Goal: Task Accomplishment & Management: Complete application form

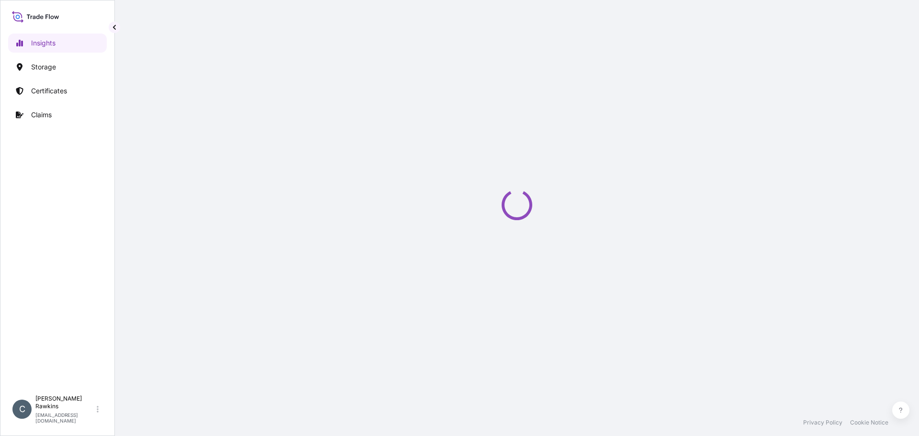
select select "2025"
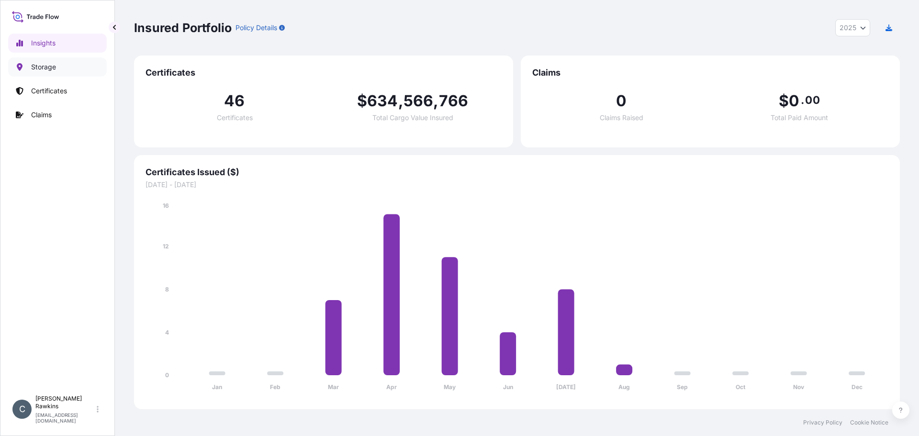
click at [54, 67] on p "Storage" at bounding box center [43, 67] width 25 height 10
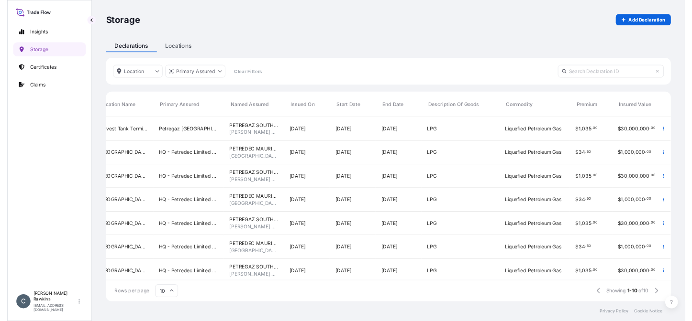
scroll to position [0, 169]
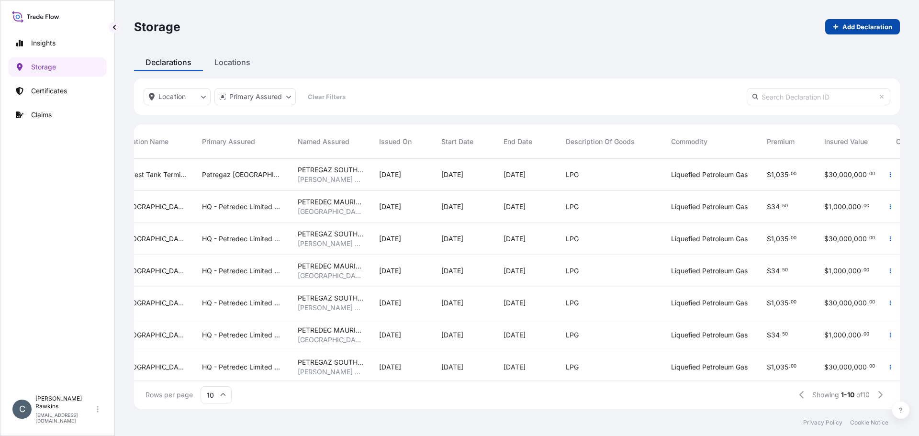
click at [846, 30] on p "Add Declaration" at bounding box center [867, 27] width 50 height 10
select select "USD"
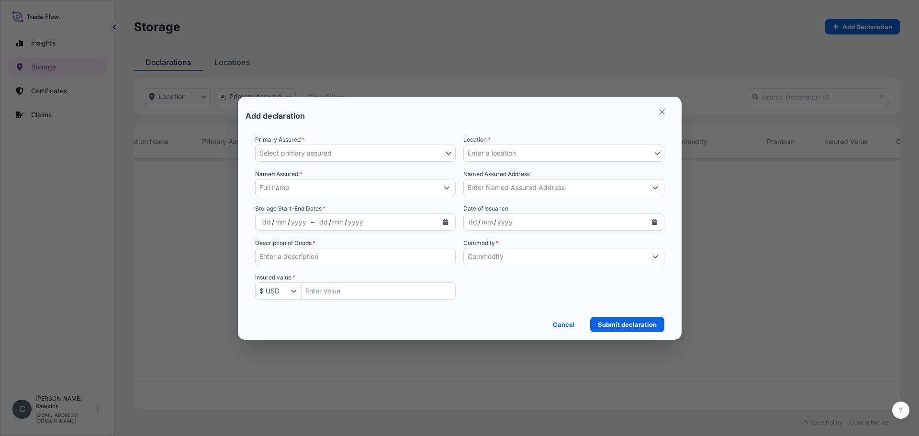
click at [432, 153] on button "Select primary assured" at bounding box center [355, 152] width 201 height 17
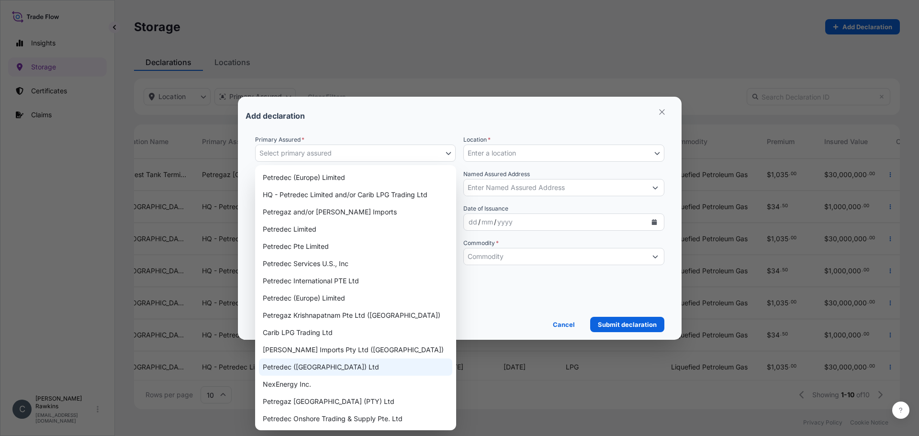
click at [318, 363] on div "Petredec ([GEOGRAPHIC_DATA]) Ltd" at bounding box center [355, 366] width 193 height 17
select select "31843"
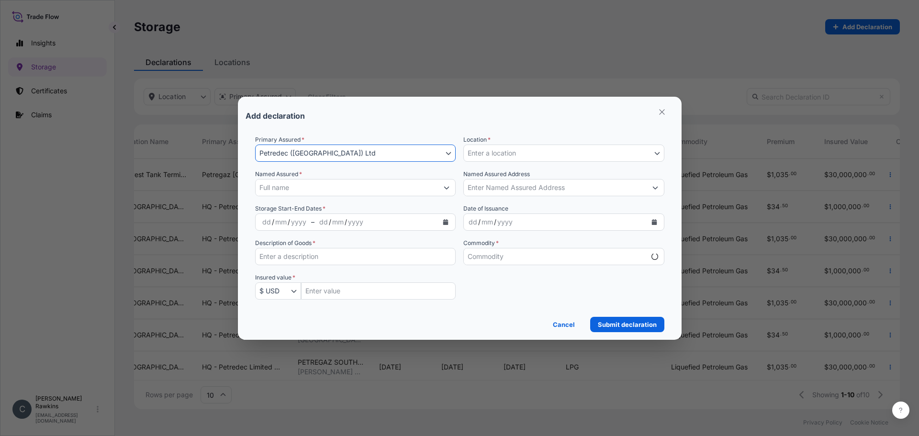
select select "mt"
click at [510, 157] on span "Enter a location" at bounding box center [491, 153] width 48 height 10
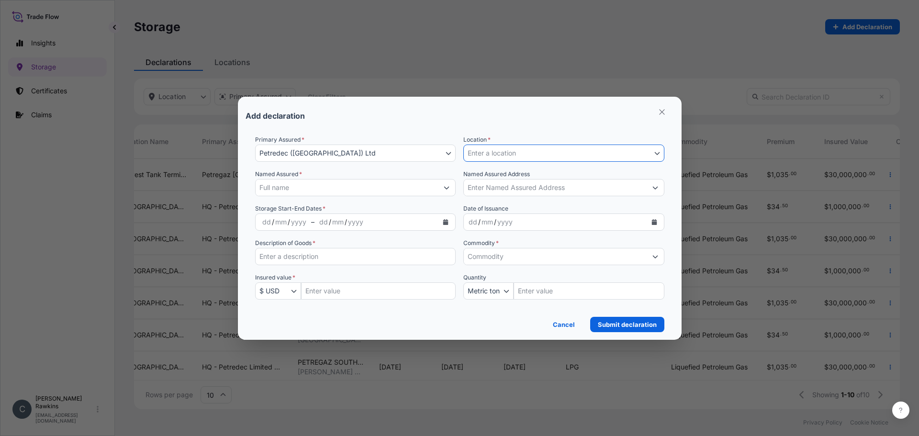
click at [510, 157] on span "Enter a location" at bounding box center [491, 153] width 48 height 10
click at [528, 155] on button "Enter a location" at bounding box center [563, 152] width 201 height 17
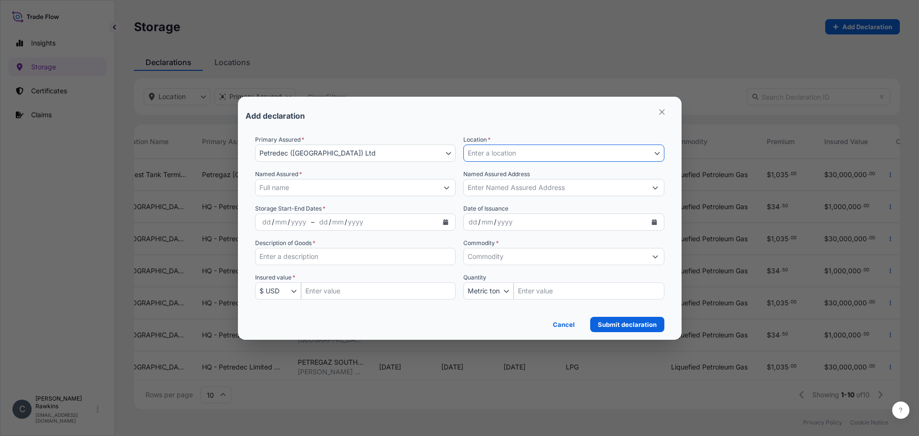
click at [528, 155] on button "Enter a location" at bounding box center [563, 152] width 201 height 17
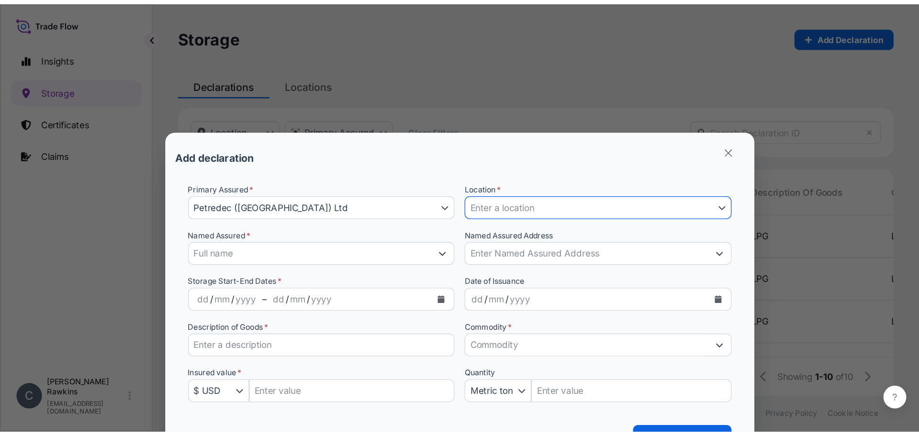
scroll to position [248, 758]
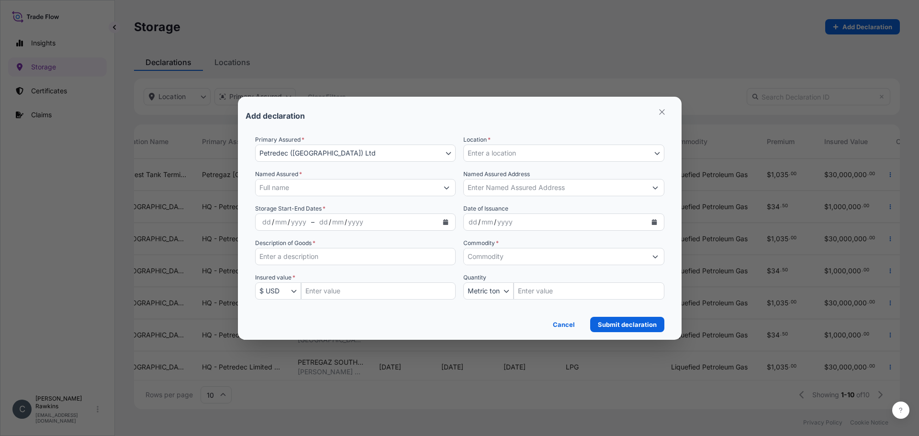
click at [506, 155] on span "Enter a location" at bounding box center [491, 153] width 48 height 10
click at [336, 190] on input "Named Assured *" at bounding box center [346, 187] width 183 height 17
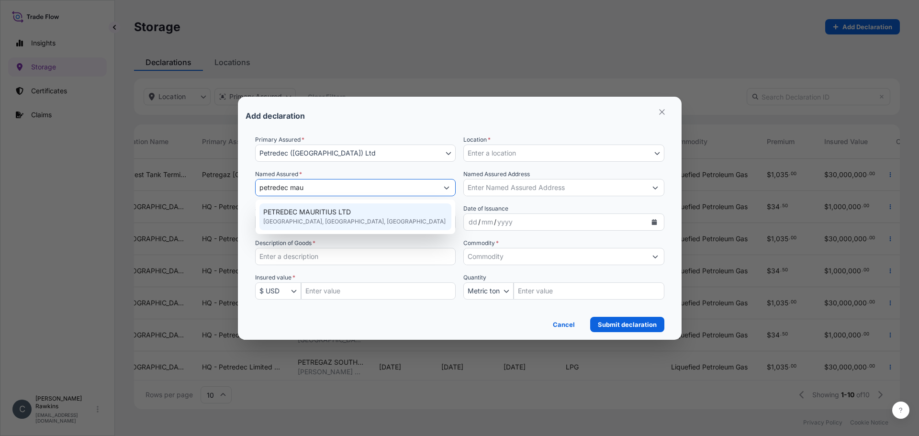
click at [309, 214] on span "PETREDEC MAURITIUS LTD" at bounding box center [307, 212] width 88 height 10
type input "PETREDEC MAURITIUS LTD"
type input "[GEOGRAPHIC_DATA], [GEOGRAPHIC_DATA]"
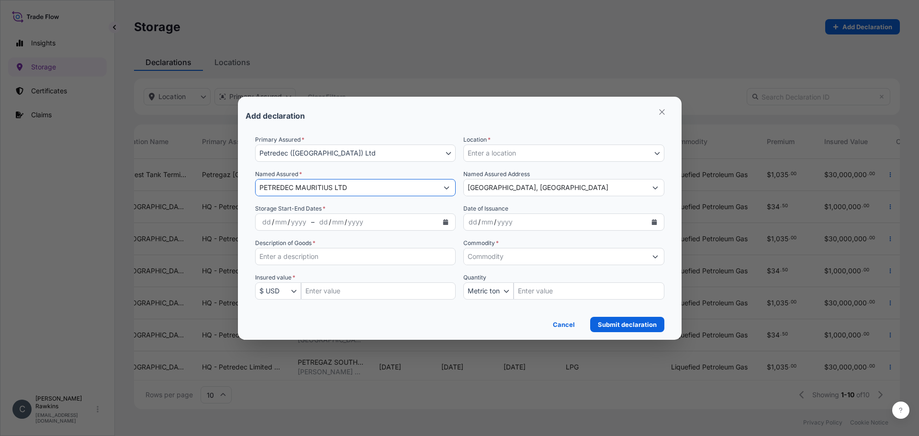
type input "PETREDEC MAURITIUS LTD"
click at [501, 156] on span "Enter a location" at bounding box center [491, 153] width 48 height 10
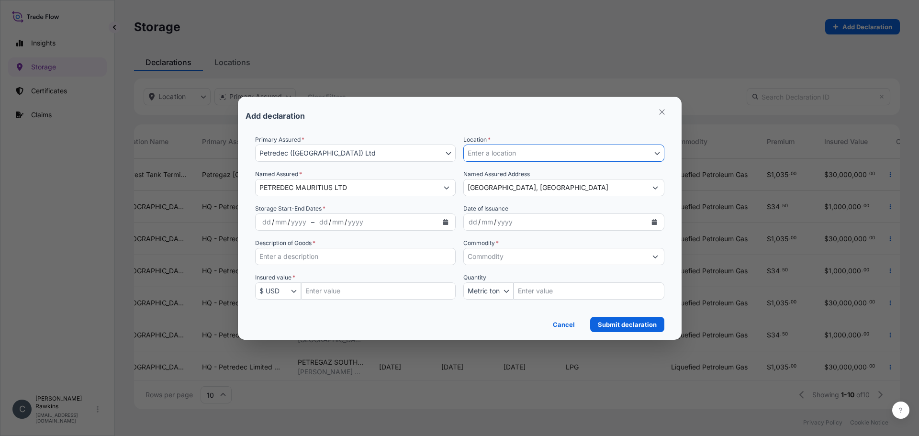
click at [501, 156] on span "Enter a location" at bounding box center [491, 153] width 48 height 10
click at [499, 164] on div "Primary Assured * Petredec ([GEOGRAPHIC_DATA]) Ltd Petredec (Europe) Limited HQ…" at bounding box center [459, 223] width 409 height 176
click at [449, 222] on button "Calendar" at bounding box center [445, 221] width 15 height 15
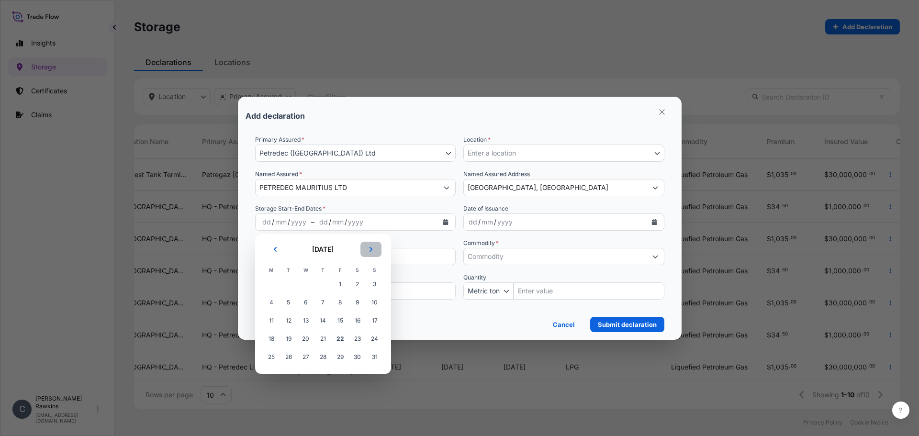
click at [374, 250] on button "Next" at bounding box center [370, 249] width 21 height 15
click at [268, 285] on span "1" at bounding box center [271, 284] width 17 height 17
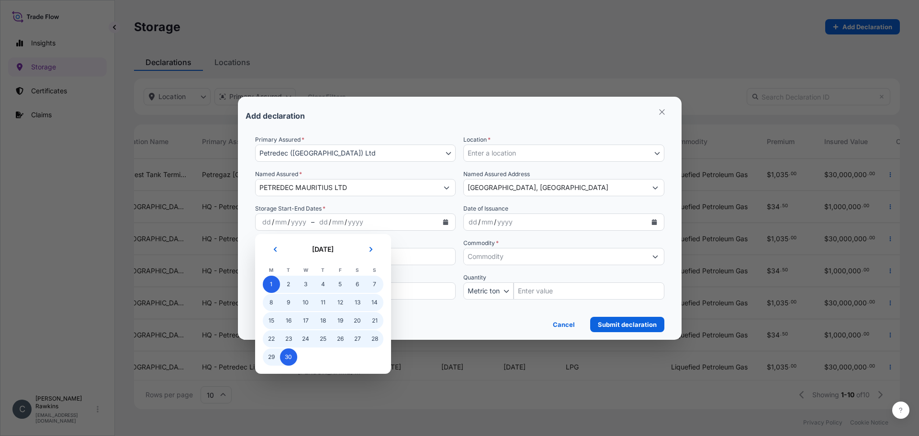
click at [287, 355] on span "30" at bounding box center [288, 356] width 17 height 17
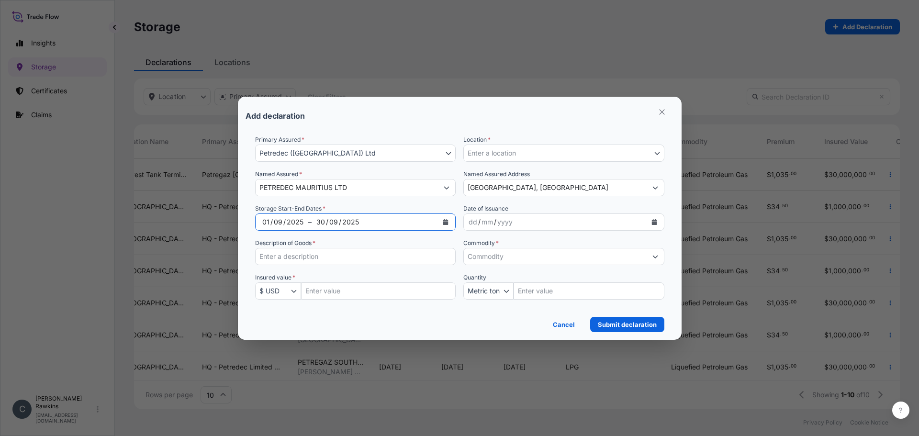
click at [405, 262] on input "Description of Goods *" at bounding box center [355, 256] width 201 height 17
type input "LPG"
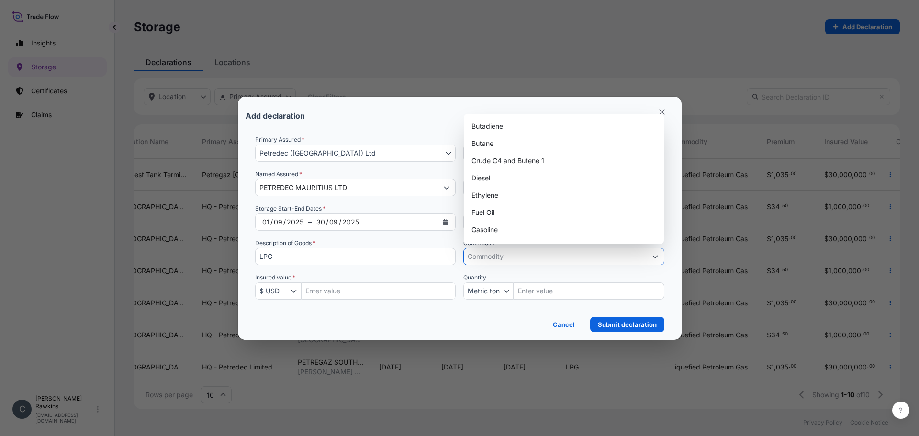
click at [490, 259] on input "Commodity *" at bounding box center [555, 256] width 183 height 17
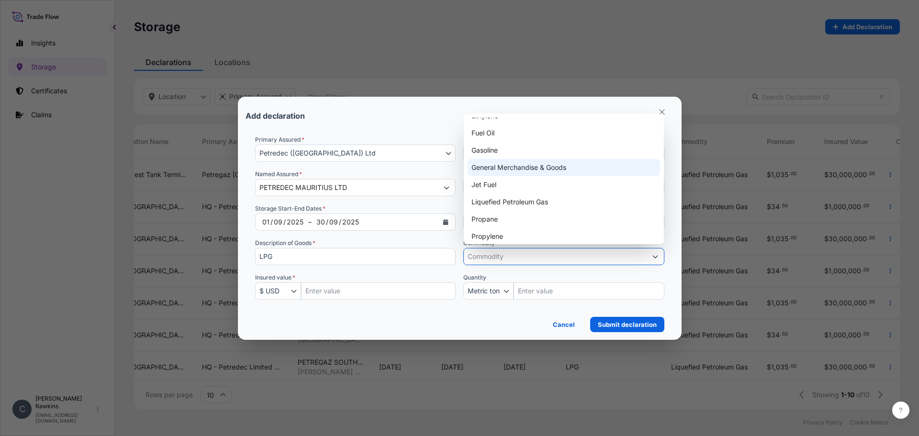
scroll to position [96, 0]
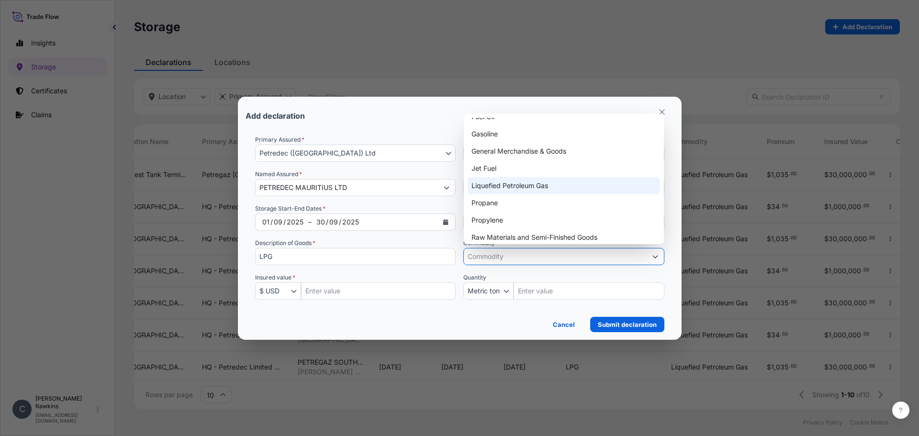
click at [494, 191] on div "Liquefied Petroleum Gas" at bounding box center [563, 185] width 192 height 17
type input "Liquefied Petroleum Gas"
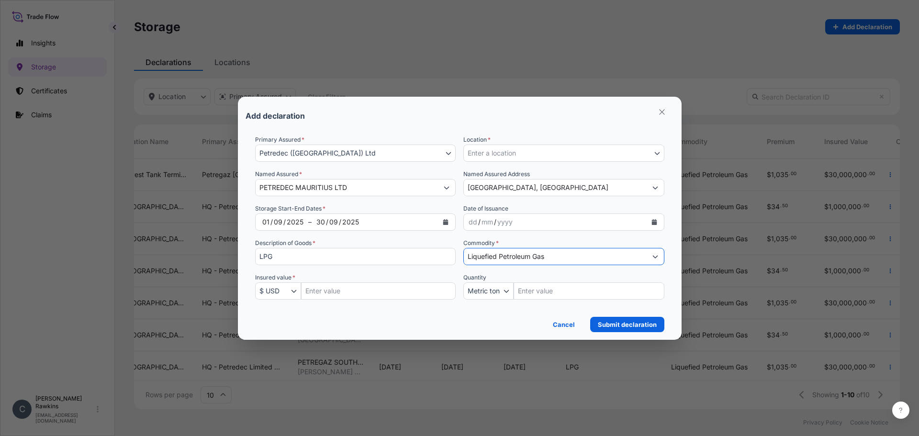
click at [373, 291] on input "Insured Value Amount" at bounding box center [378, 290] width 155 height 17
type input "1000000"
click at [617, 330] on button "Submit declaration" at bounding box center [627, 324] width 74 height 15
click at [604, 153] on button "Enter a location" at bounding box center [563, 152] width 201 height 17
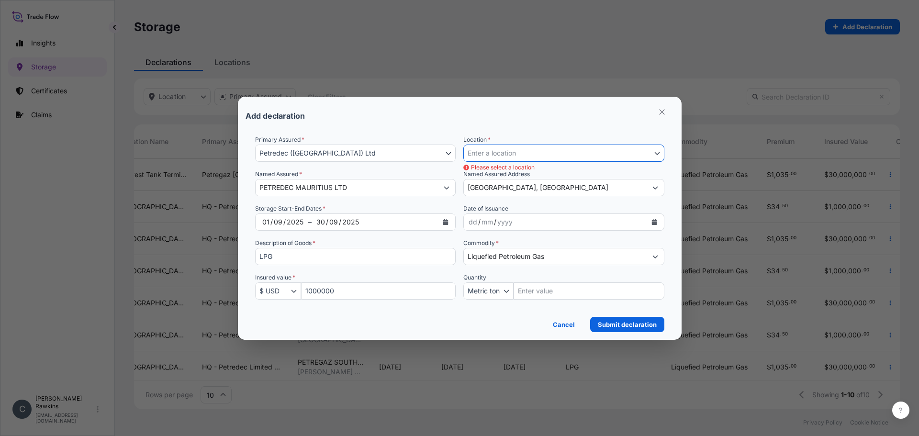
click at [604, 153] on button "Enter a location" at bounding box center [563, 152] width 201 height 17
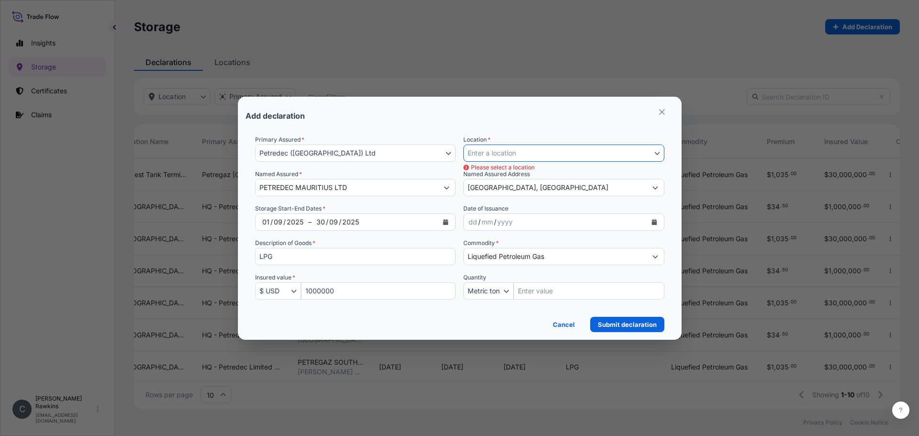
click at [604, 153] on button "Enter a location" at bounding box center [563, 152] width 201 height 17
click at [657, 154] on icon "Select Location" at bounding box center [656, 153] width 5 height 3
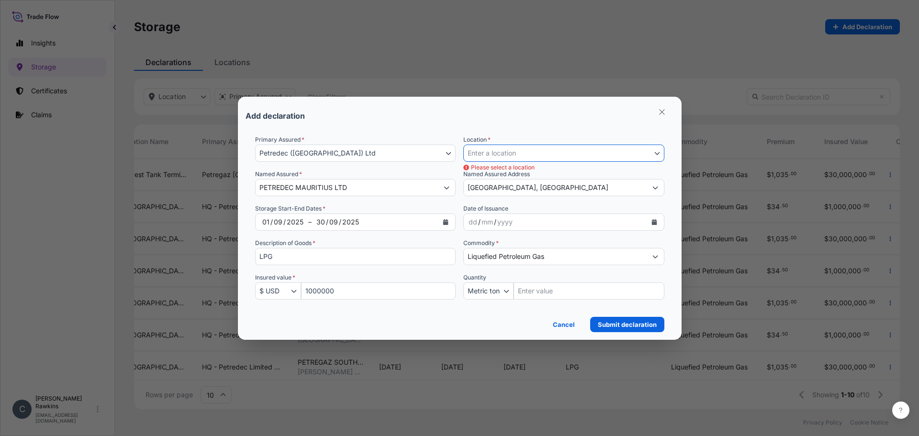
click at [657, 154] on icon "Select Location" at bounding box center [656, 153] width 5 height 3
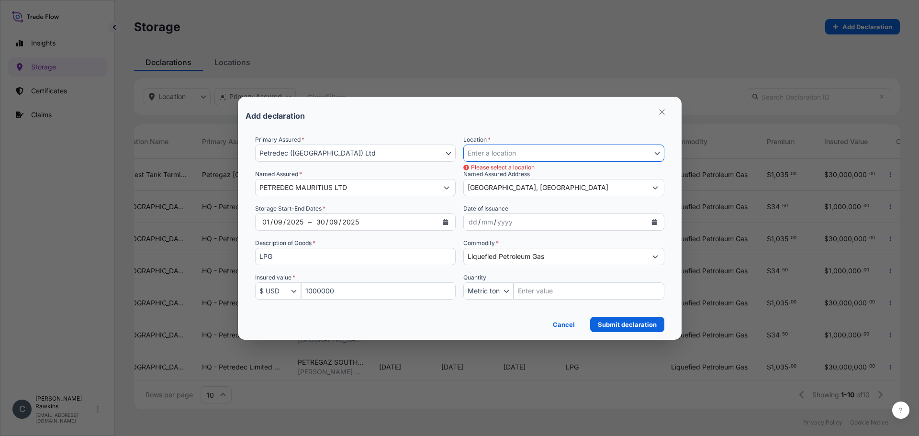
click at [657, 154] on icon "Select Location" at bounding box center [656, 153] width 5 height 3
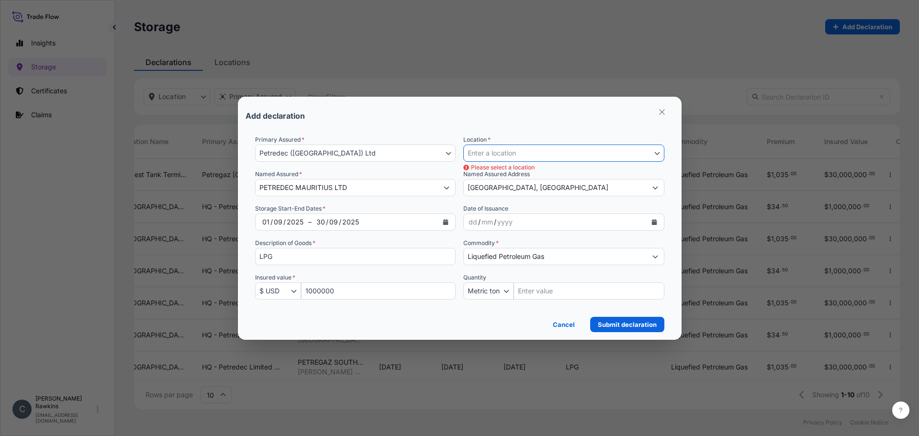
click at [657, 154] on icon "Select Location" at bounding box center [656, 153] width 5 height 3
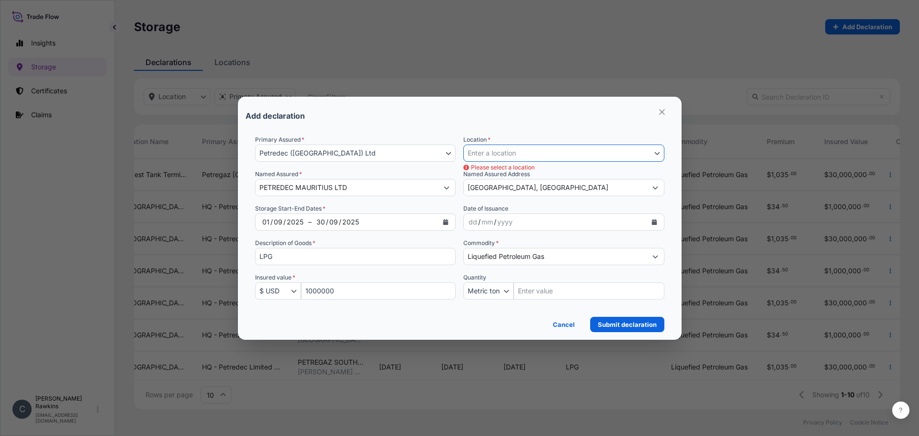
click at [657, 154] on icon "Select Location" at bounding box center [656, 153] width 5 height 3
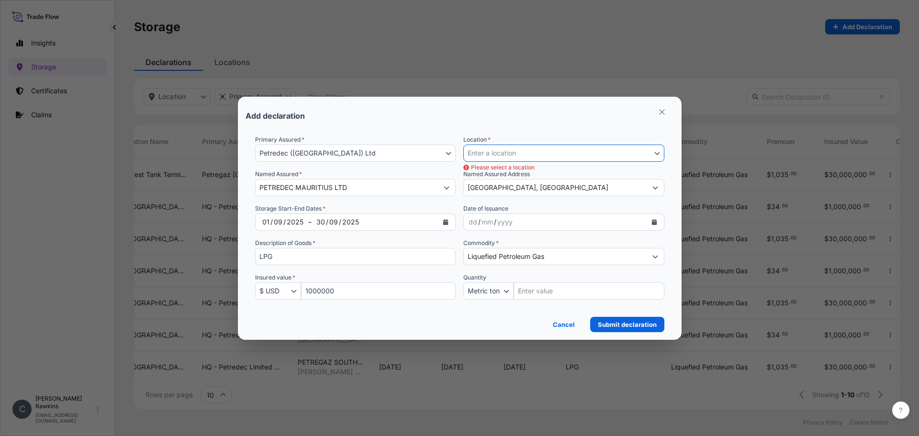
click at [657, 154] on icon "Select Location" at bounding box center [656, 153] width 5 height 3
click at [656, 154] on icon "Select Location" at bounding box center [656, 153] width 5 height 3
click at [565, 330] on link "Cancel" at bounding box center [563, 324] width 37 height 15
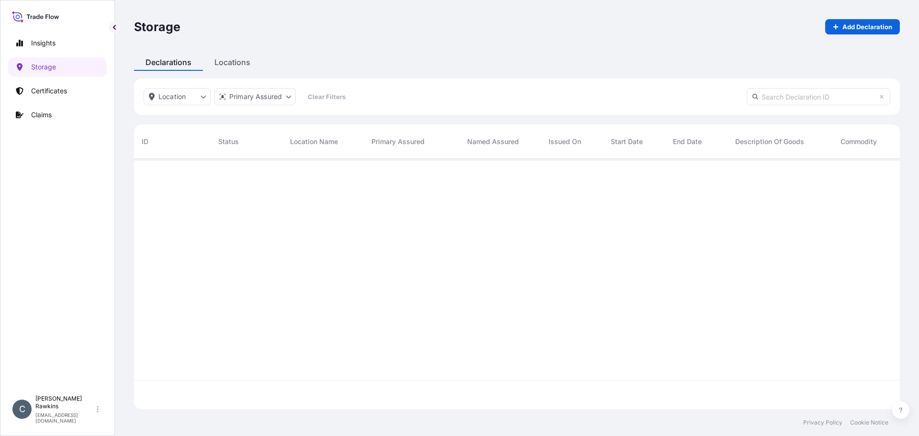
scroll to position [248, 758]
click at [239, 65] on div "Storage Add Declaration Declarations Locations Location Primary Assured Clear F…" at bounding box center [517, 204] width 804 height 409
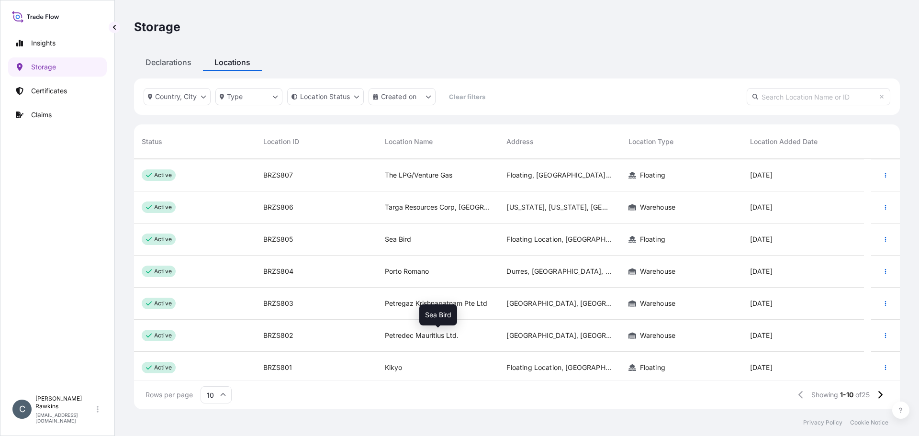
scroll to position [100, 0]
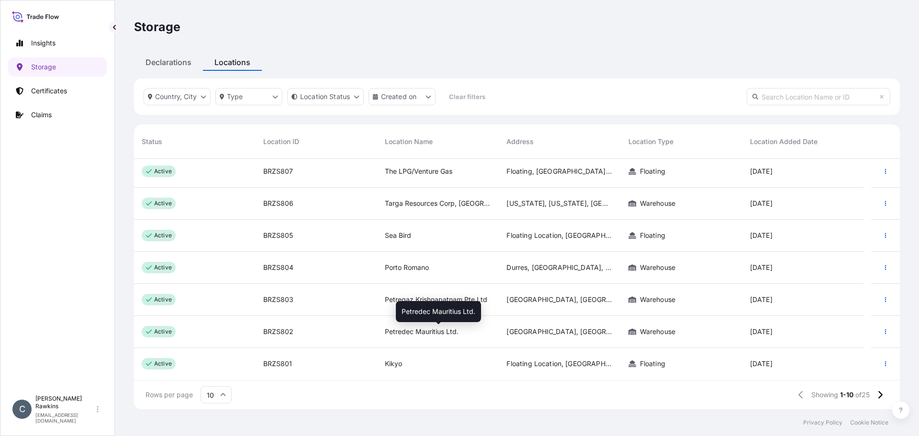
click at [418, 332] on span "Petredec Mauritius Ltd." at bounding box center [422, 332] width 74 height 10
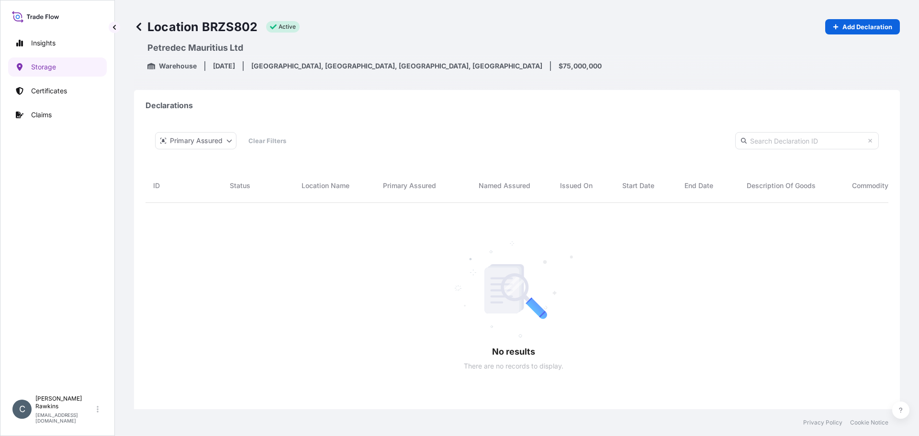
scroll to position [269, 728]
click at [832, 28] on icon at bounding box center [835, 27] width 6 height 6
select select "802"
select select "USD"
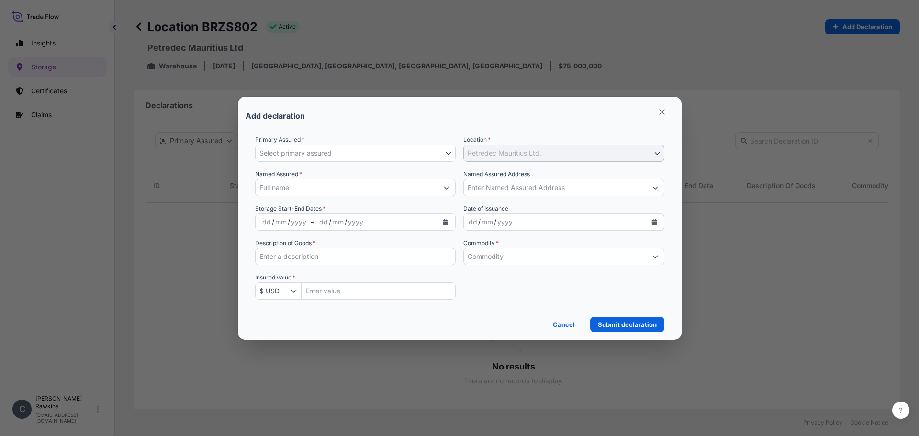
scroll to position [269, 728]
click at [355, 150] on button "Select primary assured" at bounding box center [355, 152] width 201 height 17
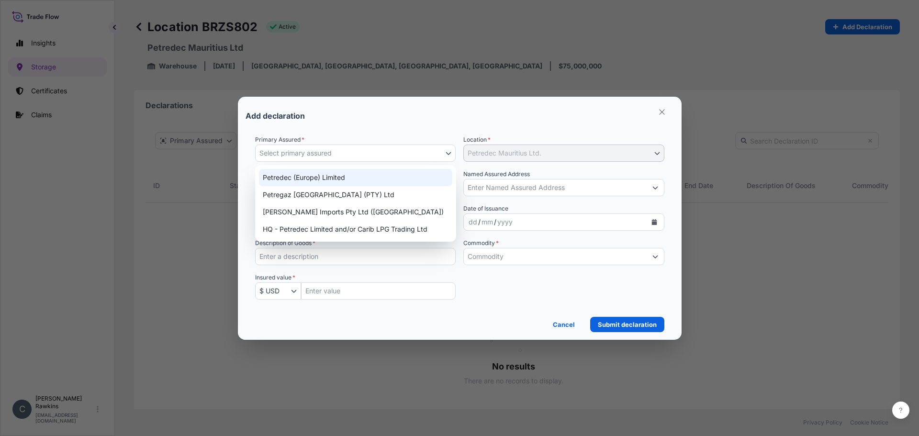
click at [326, 152] on span "Select primary assured" at bounding box center [295, 153] width 72 height 10
click at [359, 136] on div "Primary Assured * Select primary assured" at bounding box center [355, 148] width 201 height 27
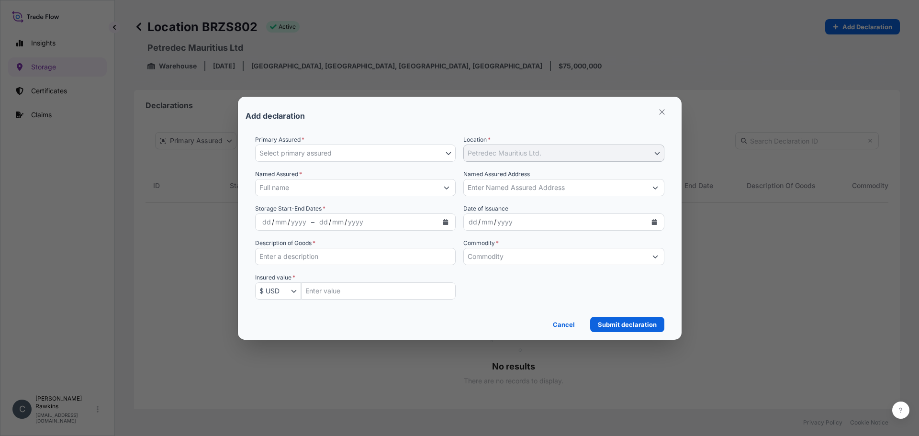
click at [356, 164] on div "Primary Assured * Select primary assured Petredec ([GEOGRAPHIC_DATA]) Limited P…" at bounding box center [459, 223] width 409 height 176
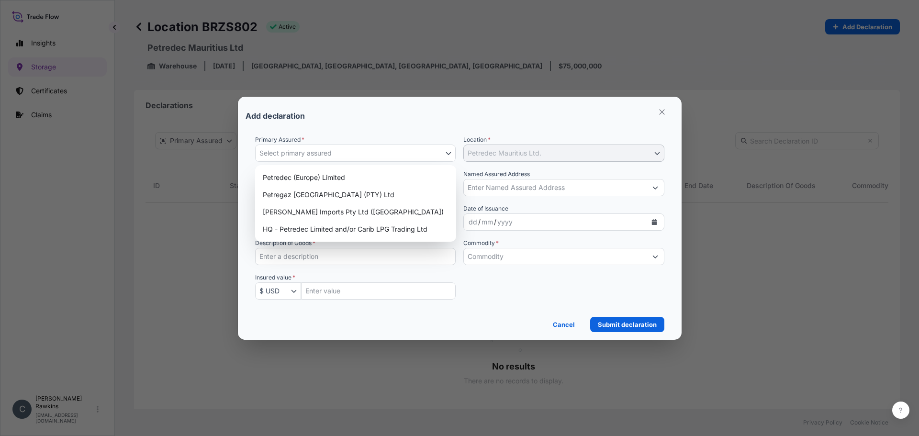
click at [362, 150] on button "Select primary assured" at bounding box center [355, 152] width 201 height 17
click at [371, 136] on div "Primary Assured * Select primary assured" at bounding box center [355, 148] width 201 height 27
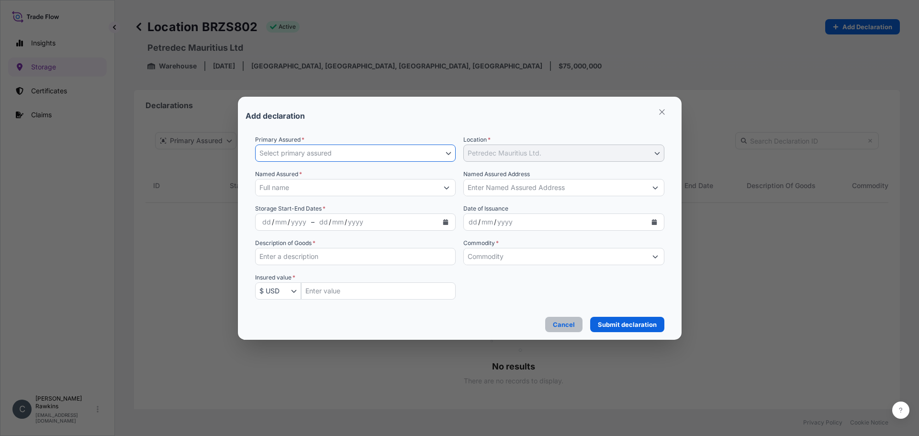
click at [571, 321] on p "Cancel" at bounding box center [564, 325] width 22 height 10
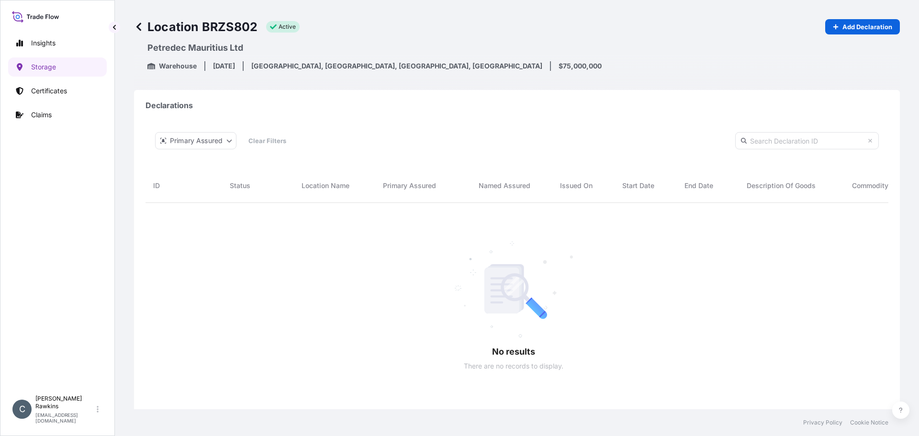
scroll to position [269, 728]
click at [45, 67] on p "Storage" at bounding box center [43, 67] width 25 height 10
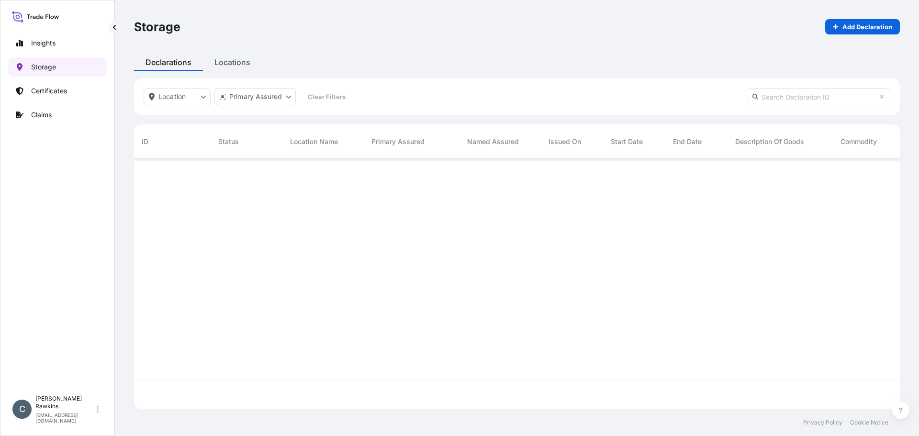
scroll to position [248, 758]
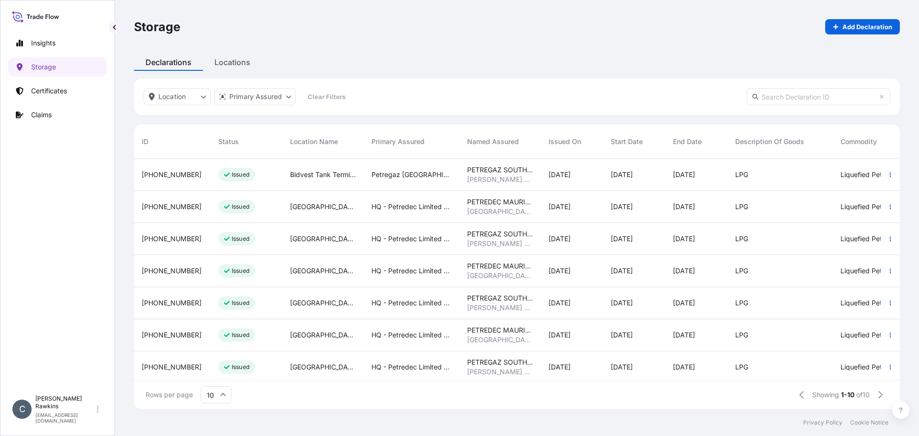
click at [853, 29] on p "Add Declaration" at bounding box center [867, 27] width 50 height 10
select select "USD"
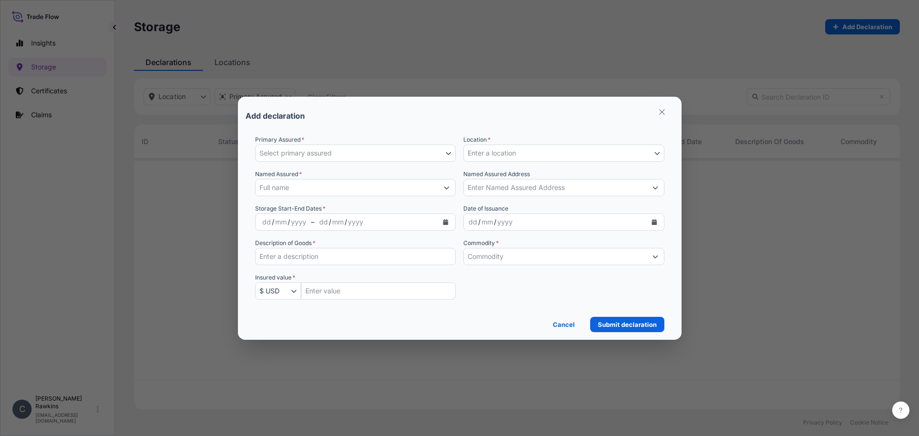
click at [527, 157] on button "Enter a location" at bounding box center [563, 152] width 201 height 17
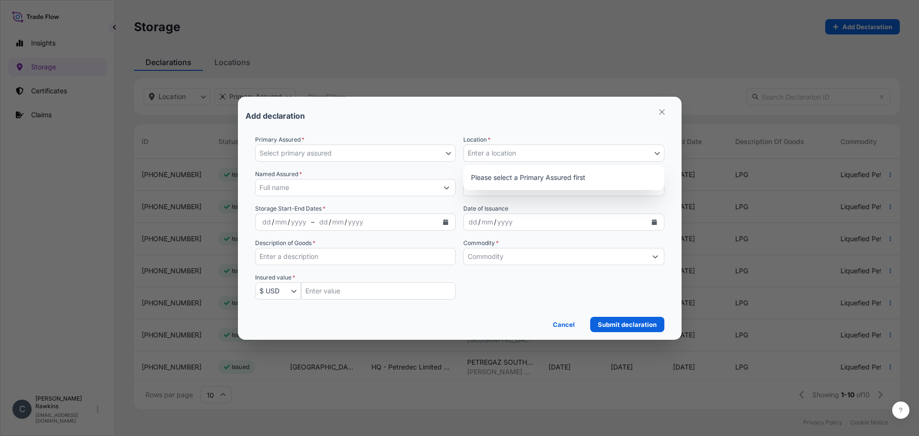
click at [392, 158] on button "Select primary assured" at bounding box center [355, 152] width 201 height 17
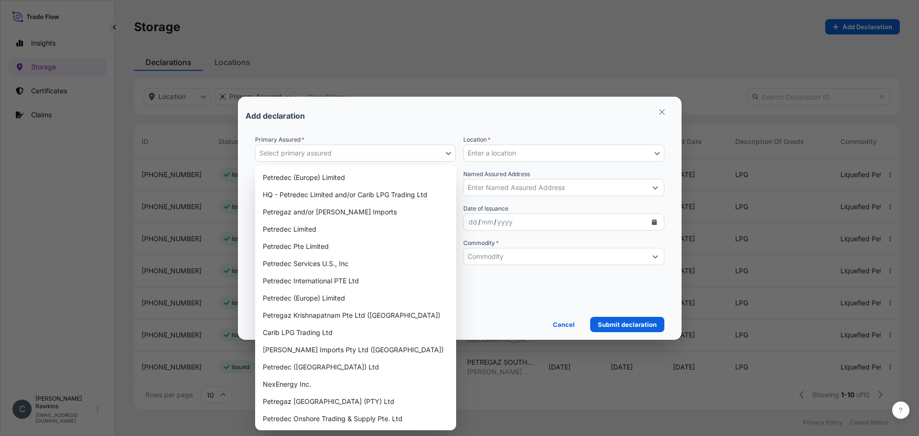
click at [392, 158] on button "Select primary assured" at bounding box center [355, 152] width 201 height 17
click at [316, 278] on div "Petredec International PTE Ltd" at bounding box center [355, 280] width 193 height 17
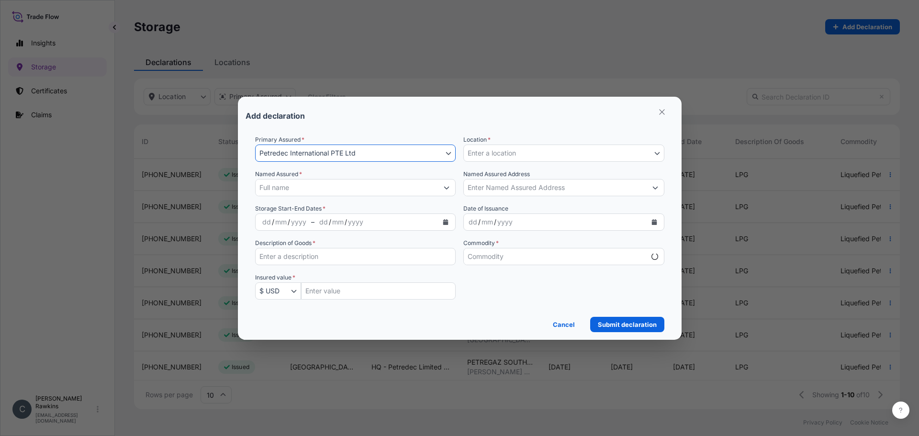
select select "mt"
click at [519, 156] on button "Enter a location" at bounding box center [563, 152] width 201 height 17
click at [414, 162] on div "Primary Assured * Petredec International PTE Ltd Petredec (Europe) Limited HQ -…" at bounding box center [459, 223] width 409 height 176
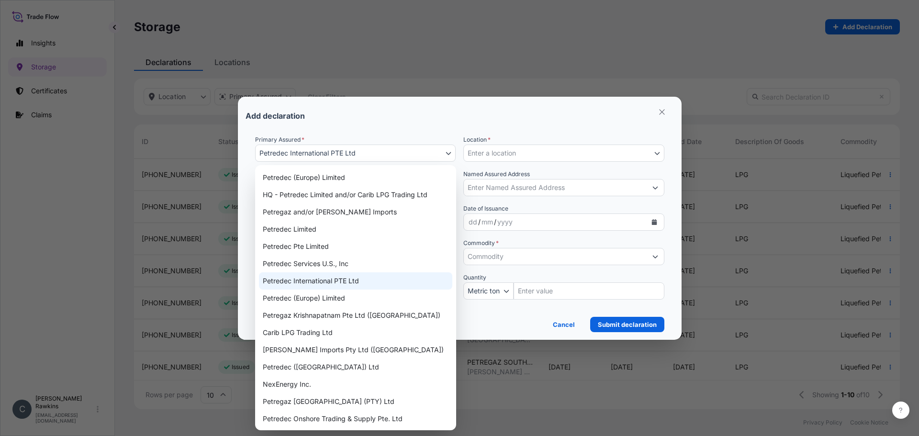
click at [416, 156] on button "Petredec International PTE Ltd" at bounding box center [355, 152] width 201 height 17
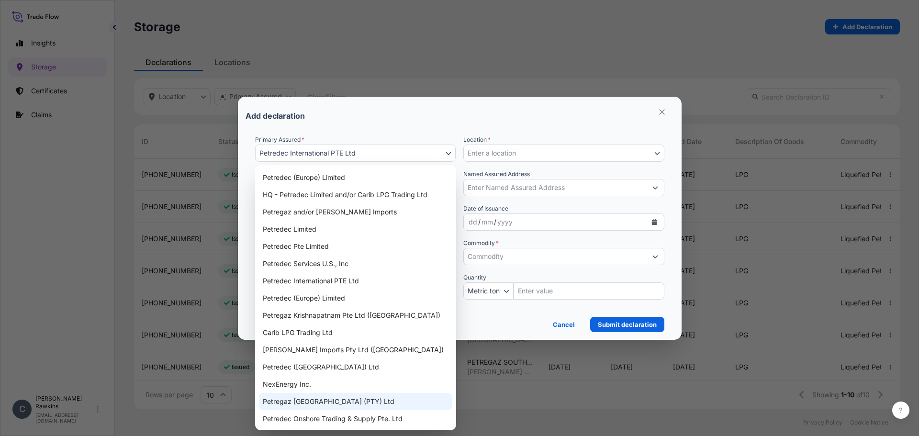
click at [324, 397] on div "Petregaz [GEOGRAPHIC_DATA] (PTY) Ltd" at bounding box center [355, 401] width 193 height 17
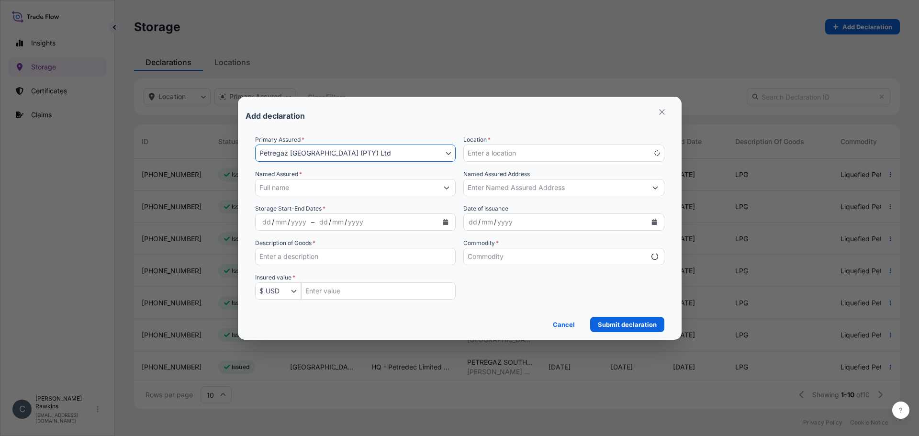
select select "mt"
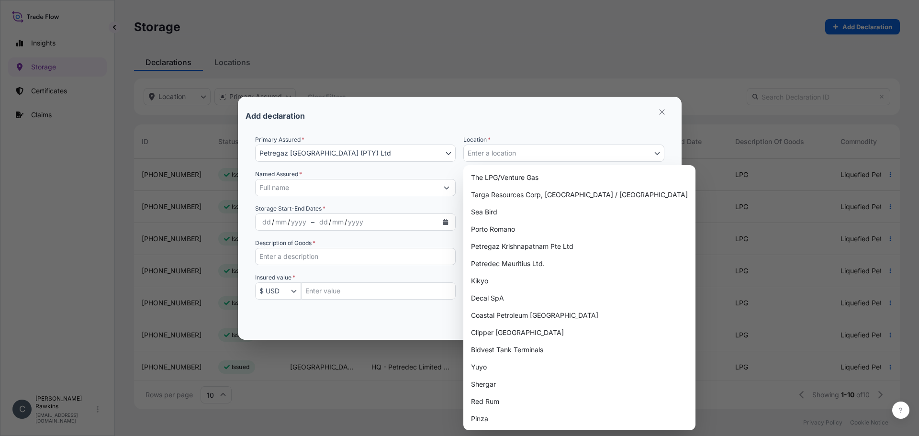
click at [551, 160] on button "Enter a location" at bounding box center [563, 152] width 201 height 17
click at [527, 257] on div "Petredec Mauritius Ltd." at bounding box center [579, 263] width 224 height 17
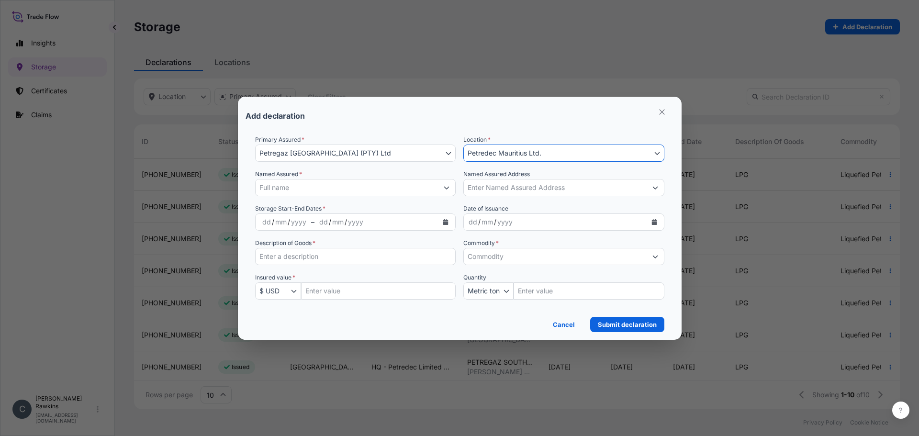
click at [397, 155] on button "Petregaz [GEOGRAPHIC_DATA] (PTY) Ltd" at bounding box center [355, 152] width 201 height 17
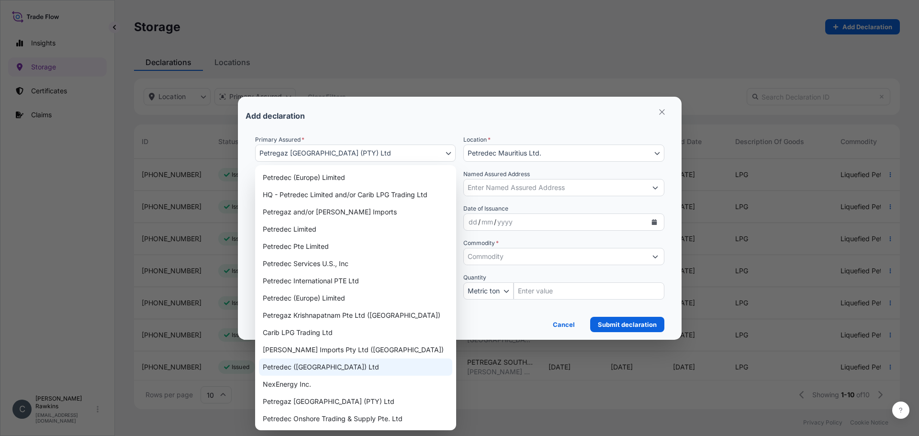
click at [315, 366] on div "Petredec ([GEOGRAPHIC_DATA]) Ltd" at bounding box center [355, 366] width 193 height 17
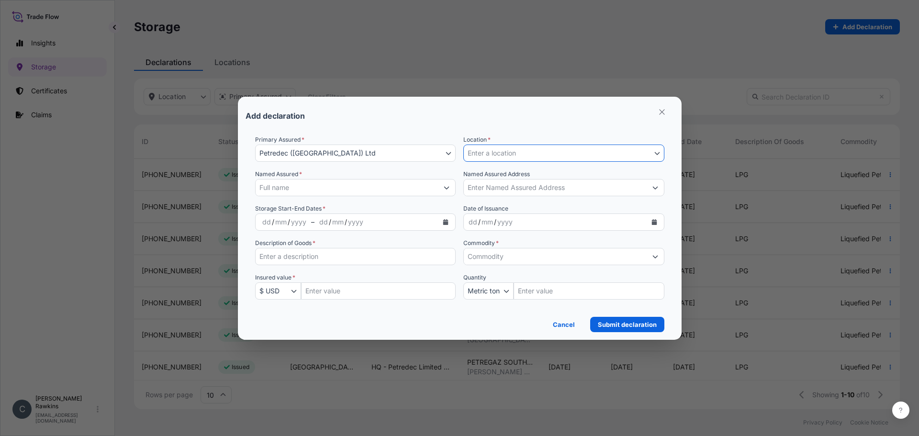
click at [503, 151] on span "Enter a location" at bounding box center [491, 153] width 48 height 10
click at [479, 157] on span "Enter a location" at bounding box center [491, 153] width 48 height 10
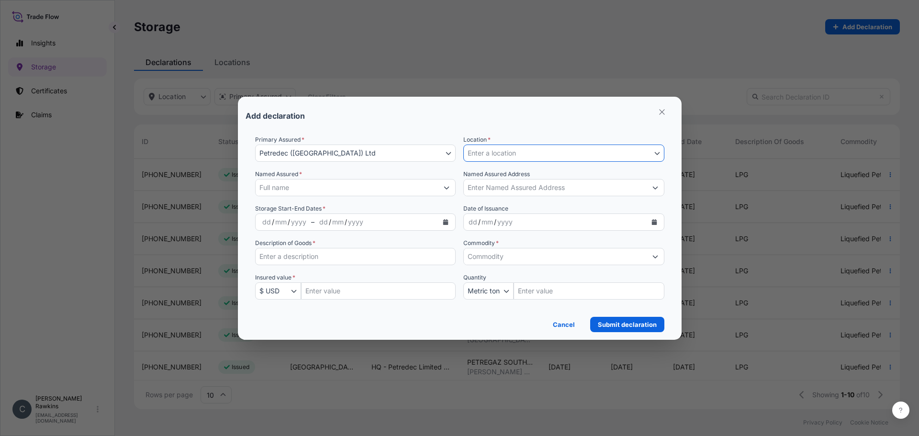
click at [479, 157] on span "Enter a location" at bounding box center [491, 153] width 48 height 10
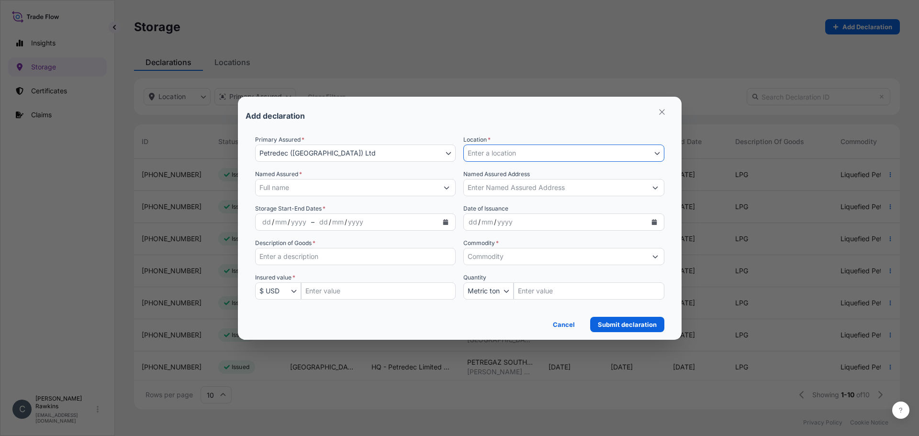
click at [479, 157] on span "Enter a location" at bounding box center [491, 153] width 48 height 10
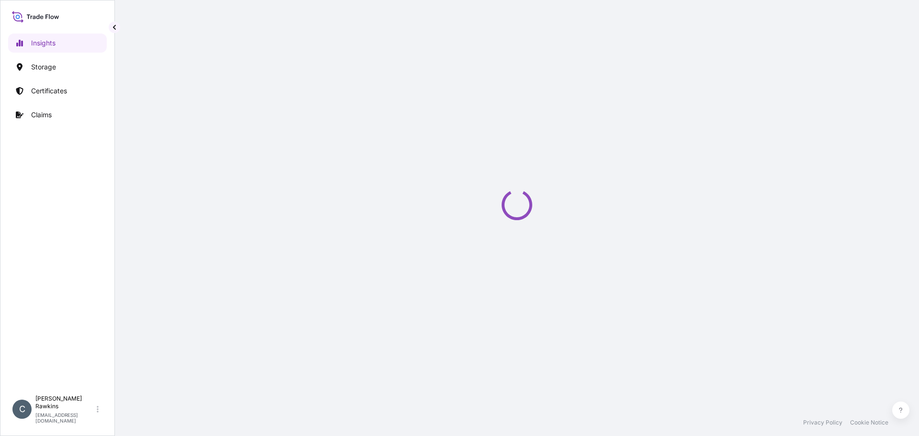
select select "2025"
